Goal: Check status

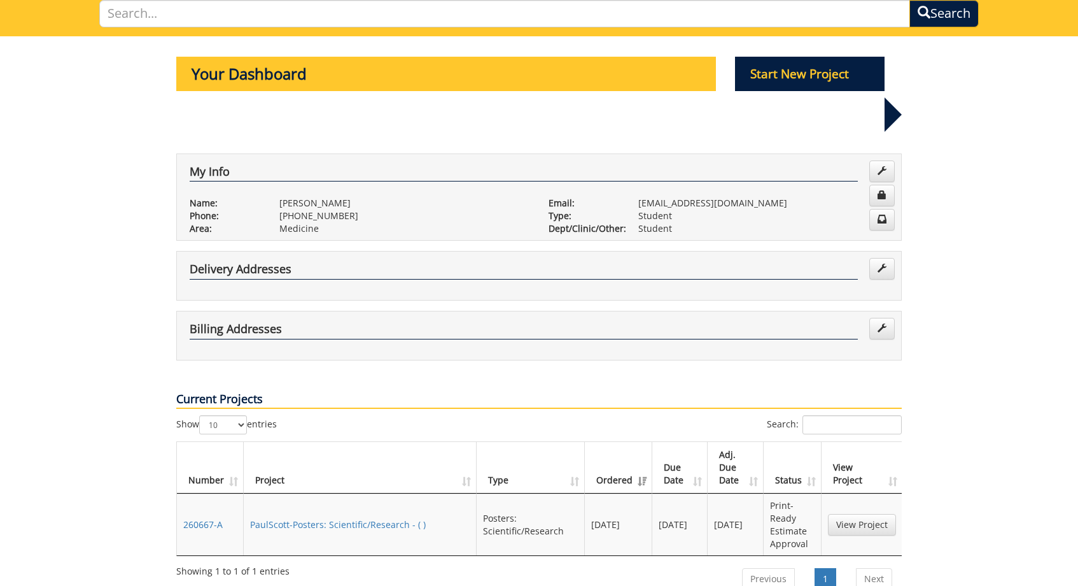
scroll to position [103, 0]
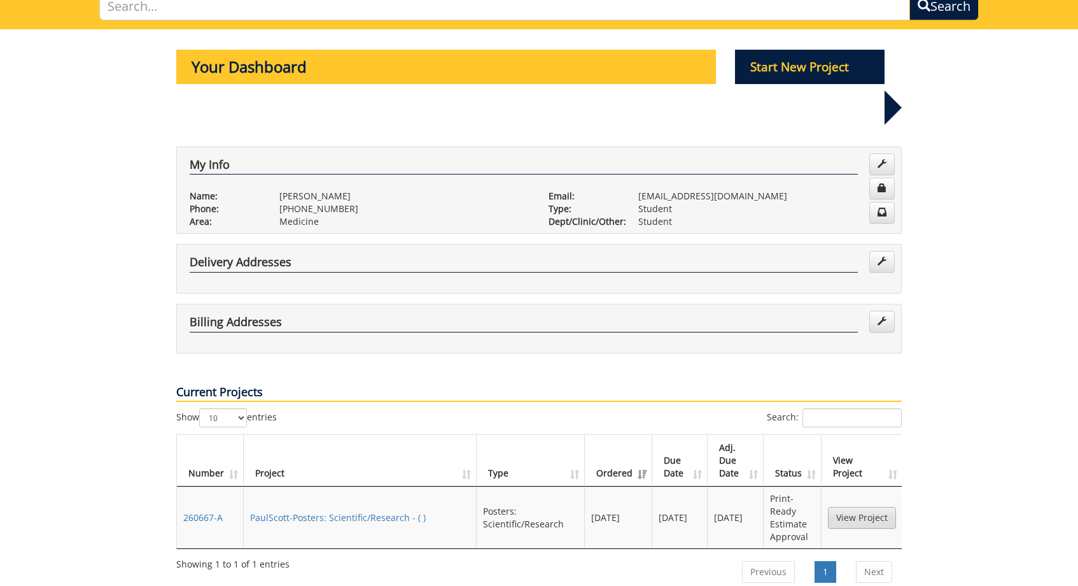
click at [849, 507] on link "View Project" at bounding box center [862, 518] width 68 height 22
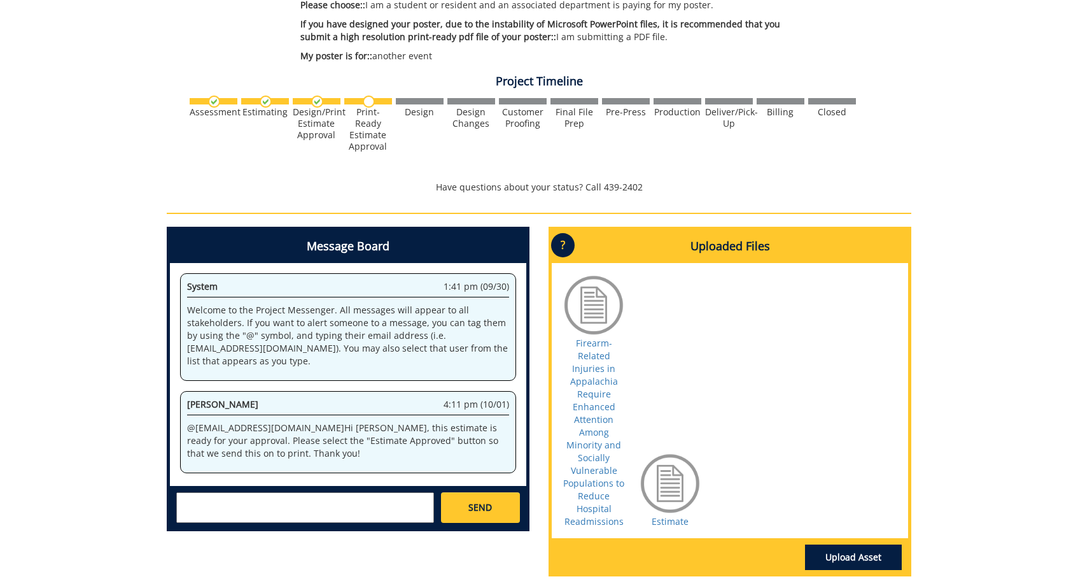
scroll to position [394, 0]
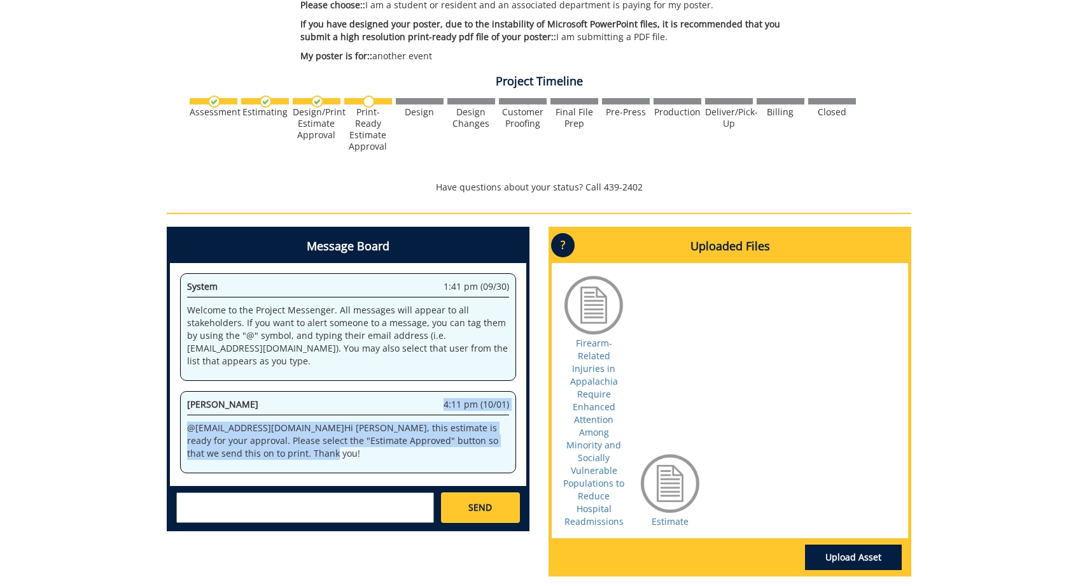
drag, startPoint x: 446, startPoint y: 403, endPoint x: 488, endPoint y: 448, distance: 60.8
click at [488, 448] on div "[PERSON_NAME] 4:11 pm (10/01) @ [EMAIL_ADDRESS][DOMAIN_NAME] Hi [PERSON_NAME], …" at bounding box center [348, 432] width 336 height 82
click at [360, 458] on div "[PERSON_NAME] 4:11 pm (10/01) @ [EMAIL_ADDRESS][DOMAIN_NAME] Hi [PERSON_NAME], …" at bounding box center [348, 432] width 336 height 82
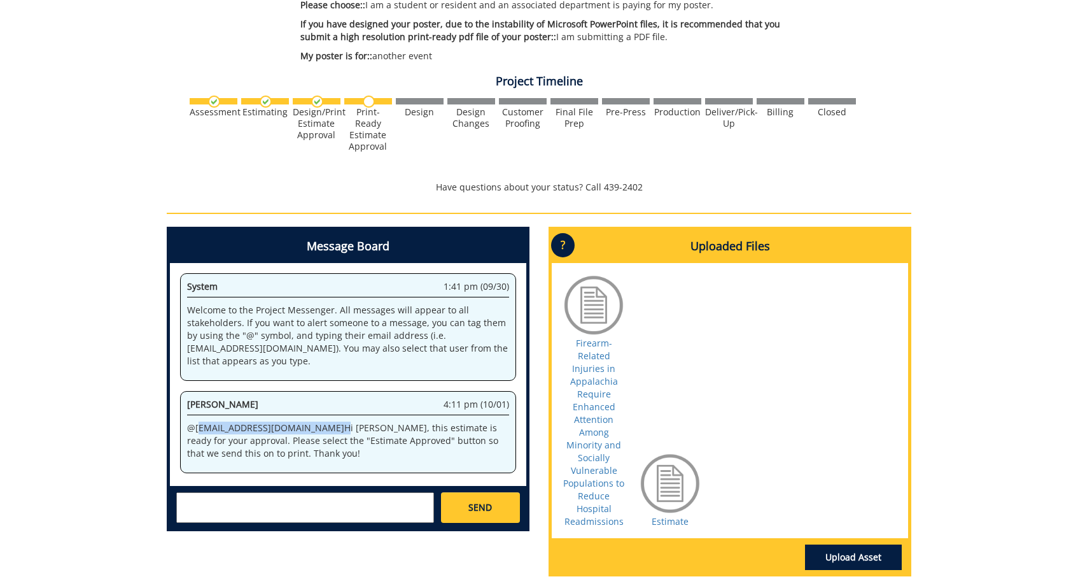
drag, startPoint x: 198, startPoint y: 427, endPoint x: 271, endPoint y: 424, distance: 73.3
click at [271, 424] on p "@ [EMAIL_ADDRESS][DOMAIN_NAME] Hi [PERSON_NAME], this estimate is ready for you…" at bounding box center [348, 440] width 322 height 38
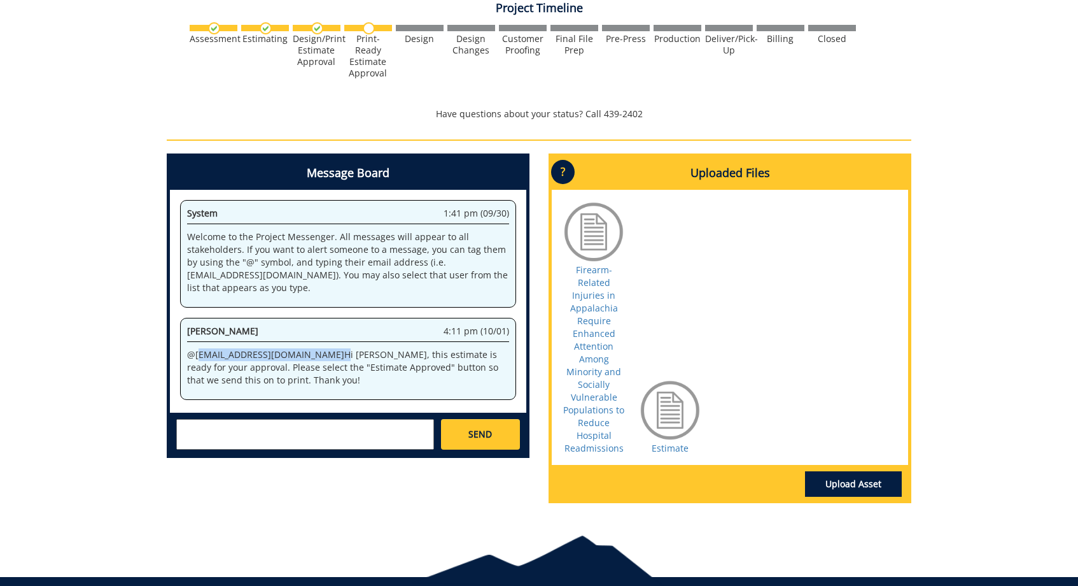
scroll to position [469, 0]
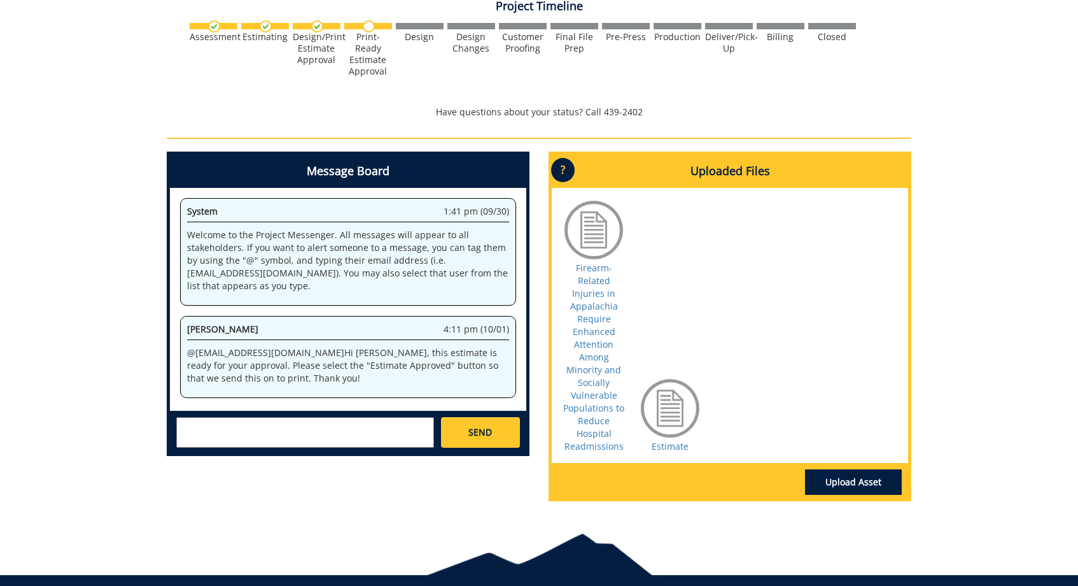
click at [343, 376] on p "@ [EMAIL_ADDRESS][DOMAIN_NAME] Hi [PERSON_NAME], this estimate is ready for you…" at bounding box center [348, 365] width 322 height 38
click at [439, 374] on p "@ [EMAIL_ADDRESS][DOMAIN_NAME] Hi [PERSON_NAME], this estimate is ready for you…" at bounding box center [348, 365] width 322 height 38
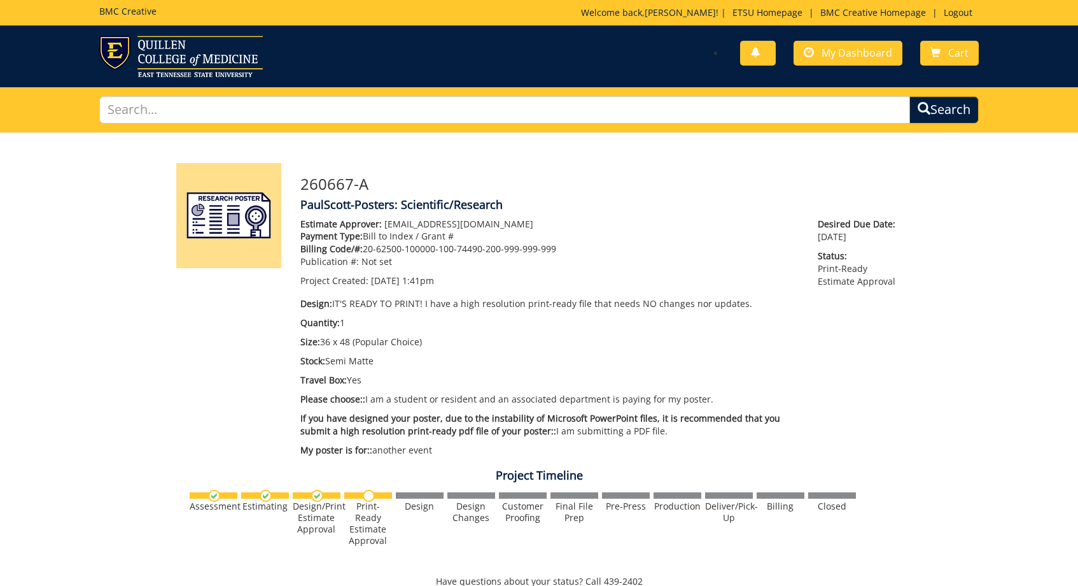
scroll to position [0, 0]
click at [349, 5] on div "BMC Creative Welcome back, [PERSON_NAME] ! | ETSU Homepage | BMC Creative Homep…" at bounding box center [539, 12] width 899 height 25
